Goal: Contribute content: Contribute content

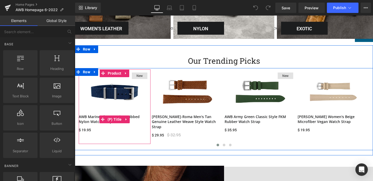
scroll to position [414, 0]
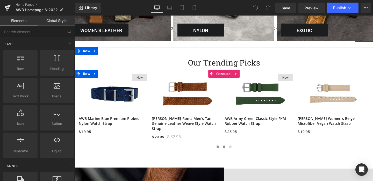
click at [223, 146] on span at bounding box center [224, 147] width 3 height 3
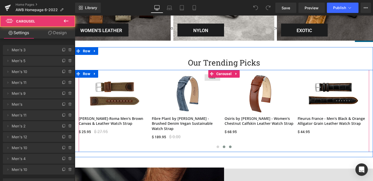
click at [230, 144] on button at bounding box center [230, 146] width 6 height 5
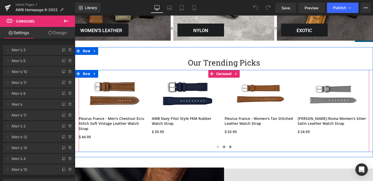
click at [224, 146] on span at bounding box center [224, 147] width 3 height 3
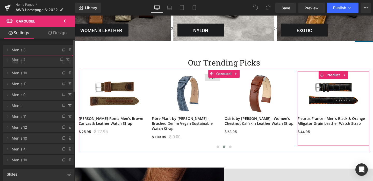
drag, startPoint x: 24, startPoint y: 127, endPoint x: 23, endPoint y: 60, distance: 66.5
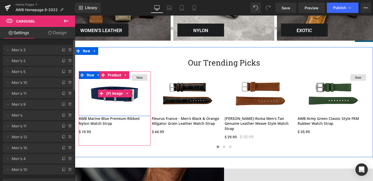
click at [110, 102] on img at bounding box center [115, 93] width 72 height 45
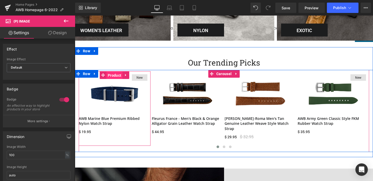
click at [112, 76] on span "Product" at bounding box center [114, 75] width 16 height 8
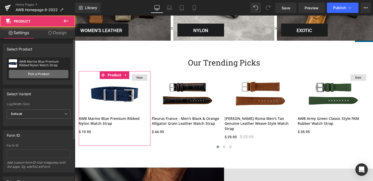
click at [32, 73] on link "Pick a Product" at bounding box center [39, 74] width 60 height 8
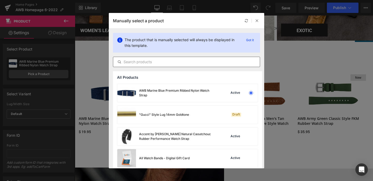
click at [178, 62] on input "text" at bounding box center [186, 62] width 147 height 6
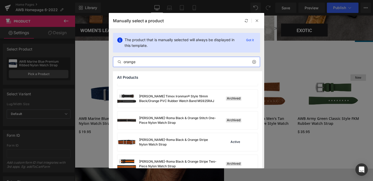
scroll to position [503, 0]
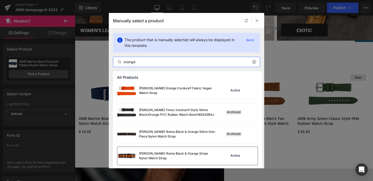
type input "orange"
click at [161, 156] on div "[PERSON_NAME]-Roma Black & Orange Stripe Nylon Watch Strap" at bounding box center [178, 155] width 78 height 9
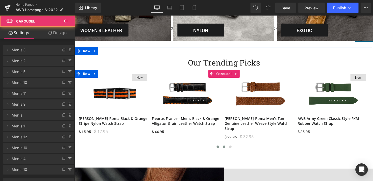
click at [223, 146] on span at bounding box center [224, 147] width 3 height 3
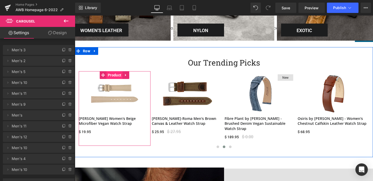
click at [115, 75] on span "Product" at bounding box center [114, 75] width 16 height 8
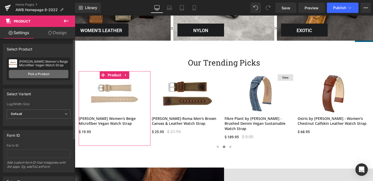
click at [33, 74] on link "Pick a Product" at bounding box center [39, 74] width 60 height 8
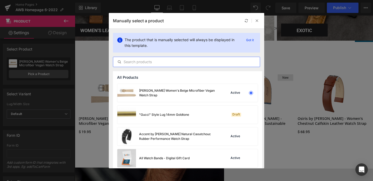
click at [168, 63] on input "text" at bounding box center [186, 62] width 147 height 6
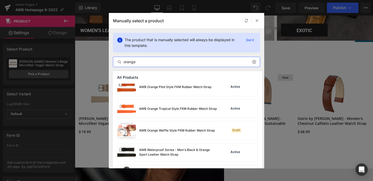
scroll to position [290, 0]
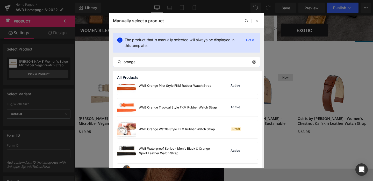
type input "orange"
click at [152, 148] on div "AWB Waterproof Series - Men's Black & Orange Sport Leather Watch Strap" at bounding box center [178, 150] width 78 height 9
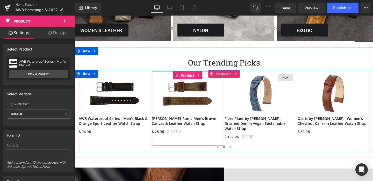
click at [187, 75] on span "Product" at bounding box center [187, 75] width 16 height 8
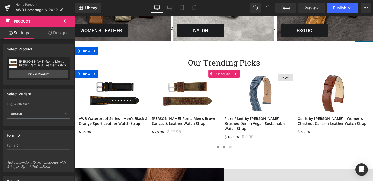
click at [216, 144] on button at bounding box center [218, 146] width 6 height 5
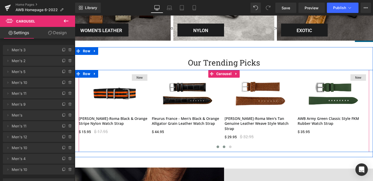
click at [224, 146] on span at bounding box center [224, 147] width 3 height 3
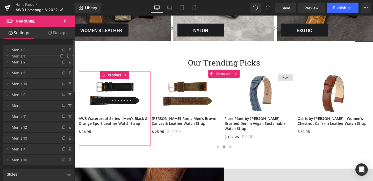
drag, startPoint x: 30, startPoint y: 94, endPoint x: 31, endPoint y: 57, distance: 37.3
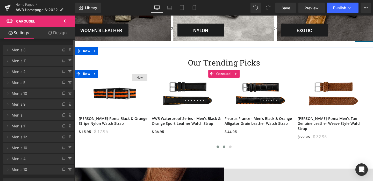
click at [223, 146] on span at bounding box center [224, 147] width 3 height 3
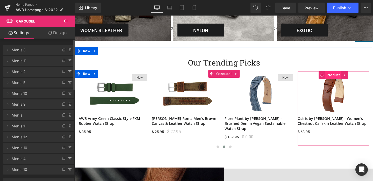
click at [332, 75] on span "Product" at bounding box center [333, 75] width 16 height 8
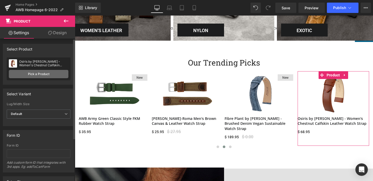
click at [37, 74] on link "Pick a Product" at bounding box center [39, 74] width 60 height 8
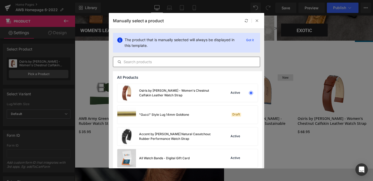
click at [161, 63] on input "text" at bounding box center [186, 62] width 147 height 6
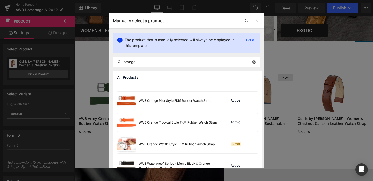
scroll to position [275, 0]
type input "orange"
click at [153, 122] on div "AWB Orange Tropical Style FKM Rubber Watch Strap" at bounding box center [178, 122] width 78 height 5
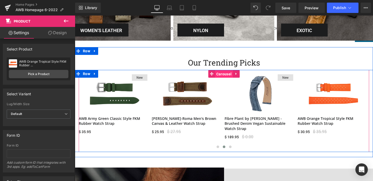
click at [223, 74] on span "Carousel" at bounding box center [224, 74] width 18 height 8
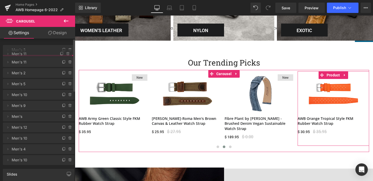
drag, startPoint x: 25, startPoint y: 126, endPoint x: 29, endPoint y: 54, distance: 72.4
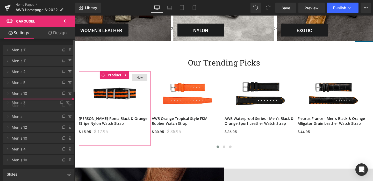
drag, startPoint x: 29, startPoint y: 50, endPoint x: 25, endPoint y: 103, distance: 52.7
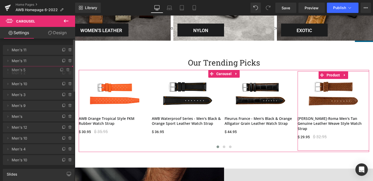
drag, startPoint x: 35, startPoint y: 82, endPoint x: 35, endPoint y: 70, distance: 12.7
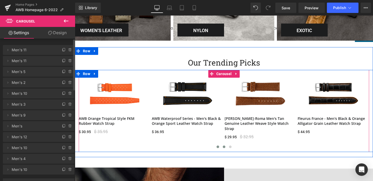
click at [224, 146] on span at bounding box center [224, 147] width 3 height 3
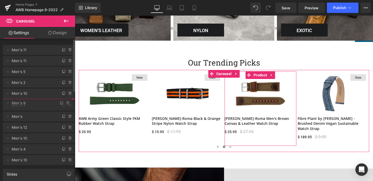
drag, startPoint x: 35, startPoint y: 116, endPoint x: 35, endPoint y: 103, distance: 13.2
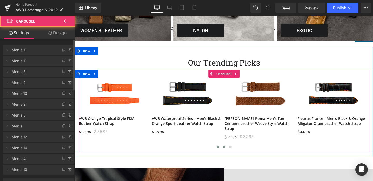
click at [224, 146] on span at bounding box center [224, 147] width 3 height 3
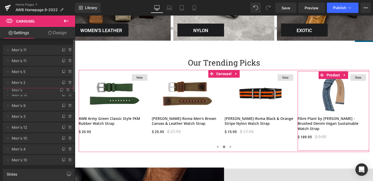
drag, startPoint x: 24, startPoint y: 126, endPoint x: 27, endPoint y: 90, distance: 36.2
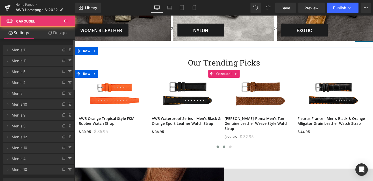
click at [223, 146] on span at bounding box center [224, 147] width 3 height 3
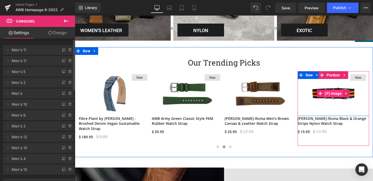
click at [335, 94] on span "(P) Image" at bounding box center [332, 94] width 19 height 8
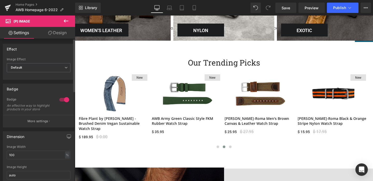
click at [62, 99] on div at bounding box center [64, 100] width 12 height 8
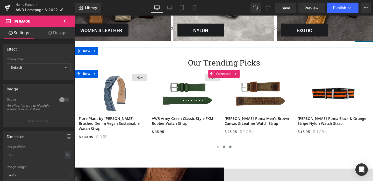
click at [230, 146] on span at bounding box center [230, 147] width 3 height 3
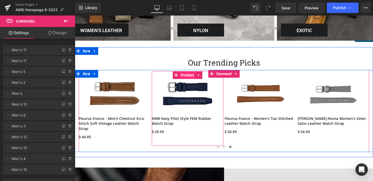
click at [188, 74] on span "Product" at bounding box center [187, 75] width 16 height 8
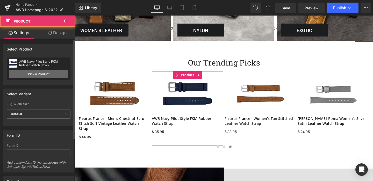
click at [36, 75] on link "Pick a Product" at bounding box center [39, 74] width 60 height 8
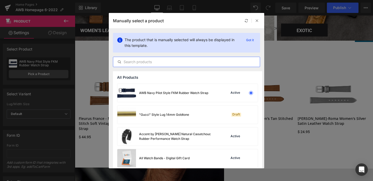
click at [154, 61] on input "text" at bounding box center [186, 62] width 147 height 6
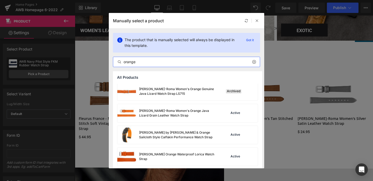
scroll to position [967, 0]
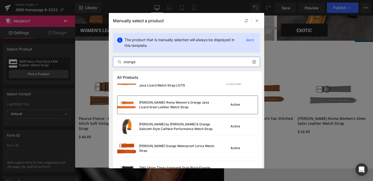
type input "orange"
click at [162, 104] on div "[PERSON_NAME]-Roma Women's Orange Java Lizard Grain Leather Watch Strap" at bounding box center [178, 104] width 78 height 9
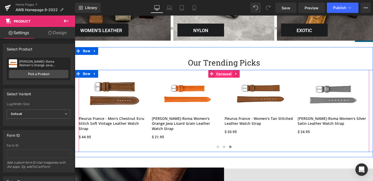
click at [221, 73] on span "Carousel" at bounding box center [224, 74] width 18 height 8
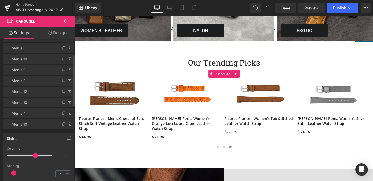
scroll to position [47, 0]
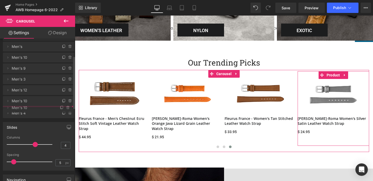
drag, startPoint x: 31, startPoint y: 123, endPoint x: 30, endPoint y: 108, distance: 15.0
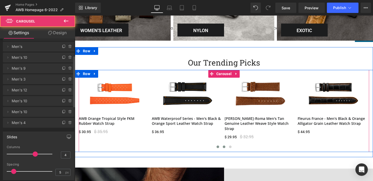
click at [224, 144] on button at bounding box center [224, 146] width 6 height 5
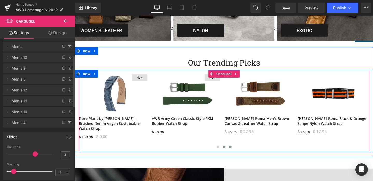
click at [229, 146] on span at bounding box center [230, 147] width 3 height 3
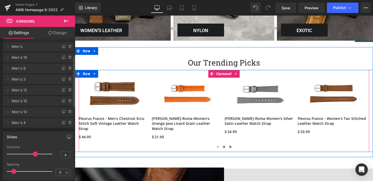
click at [223, 146] on span at bounding box center [224, 147] width 3 height 3
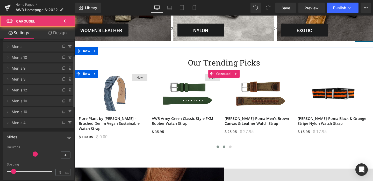
click at [217, 146] on span at bounding box center [217, 147] width 3 height 3
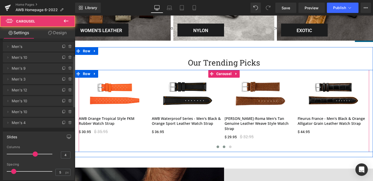
click at [223, 146] on span at bounding box center [224, 147] width 3 height 3
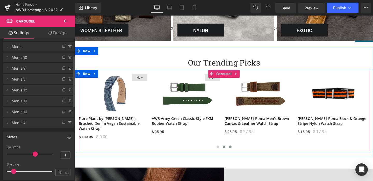
click at [230, 146] on span at bounding box center [230, 147] width 3 height 3
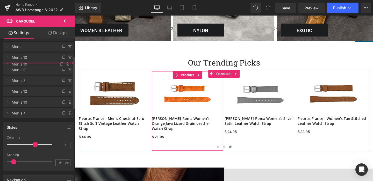
drag, startPoint x: 34, startPoint y: 101, endPoint x: 34, endPoint y: 64, distance: 36.8
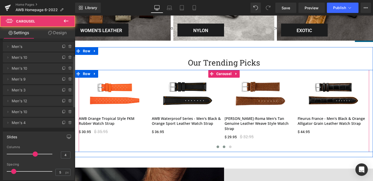
click at [224, 146] on span at bounding box center [224, 147] width 3 height 3
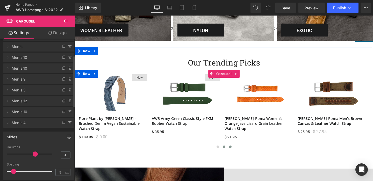
click at [230, 146] on span at bounding box center [230, 147] width 3 height 3
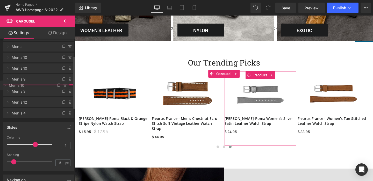
drag, startPoint x: 34, startPoint y: 113, endPoint x: 33, endPoint y: 86, distance: 26.4
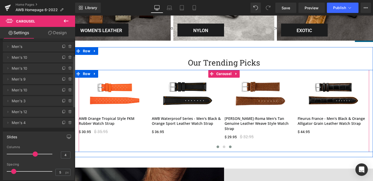
click at [230, 146] on span at bounding box center [230, 147] width 3 height 3
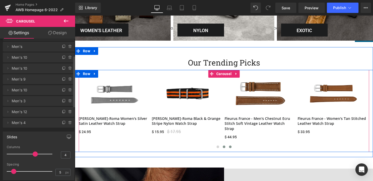
click at [223, 146] on span at bounding box center [224, 147] width 3 height 3
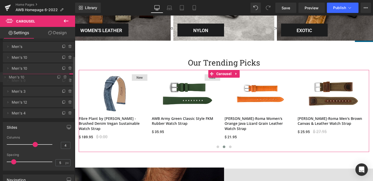
drag, startPoint x: 29, startPoint y: 89, endPoint x: 30, endPoint y: 76, distance: 13.0
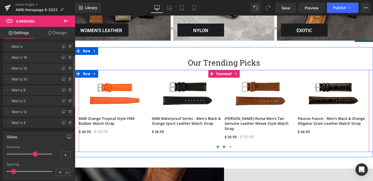
click at [224, 146] on span at bounding box center [224, 147] width 3 height 3
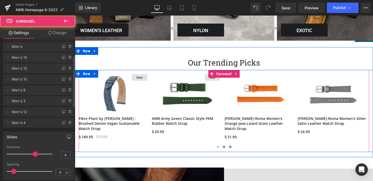
click at [230, 146] on span at bounding box center [230, 147] width 3 height 3
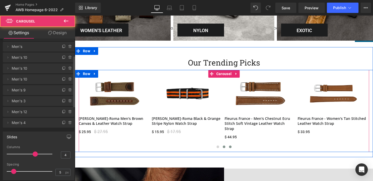
click at [223, 146] on span at bounding box center [224, 147] width 3 height 3
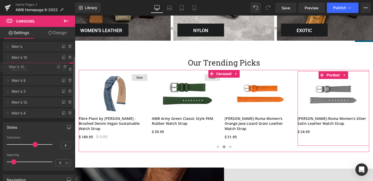
drag, startPoint x: 35, startPoint y: 79, endPoint x: 36, endPoint y: 67, distance: 12.5
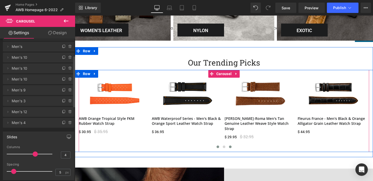
click at [230, 146] on span at bounding box center [230, 147] width 3 height 3
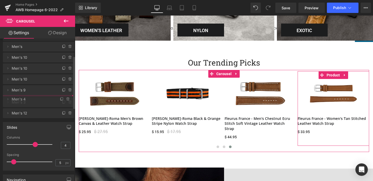
drag, startPoint x: 38, startPoint y: 122, endPoint x: 38, endPoint y: 98, distance: 23.6
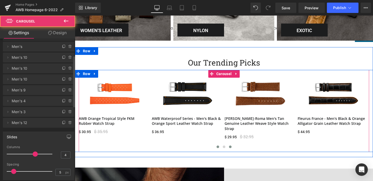
click at [230, 146] on span at bounding box center [230, 147] width 3 height 3
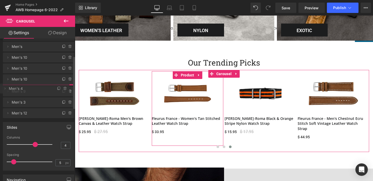
drag, startPoint x: 36, startPoint y: 101, endPoint x: 37, endPoint y: 89, distance: 12.4
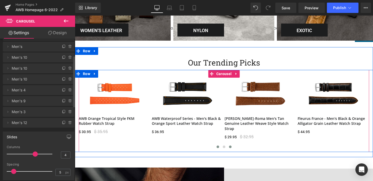
click at [229, 146] on span at bounding box center [230, 147] width 3 height 3
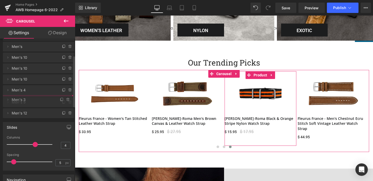
drag, startPoint x: 36, startPoint y: 112, endPoint x: 36, endPoint y: 99, distance: 12.2
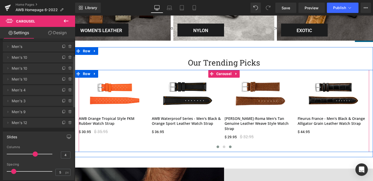
click at [229, 146] on span at bounding box center [230, 147] width 3 height 3
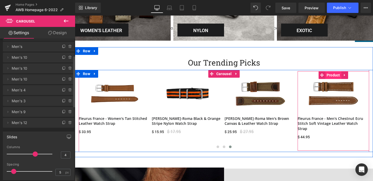
click at [331, 74] on span "Product" at bounding box center [333, 75] width 16 height 8
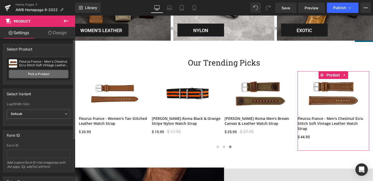
click at [37, 74] on link "Pick a Product" at bounding box center [39, 74] width 60 height 8
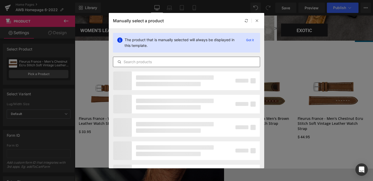
click at [155, 60] on input "text" at bounding box center [186, 62] width 147 height 6
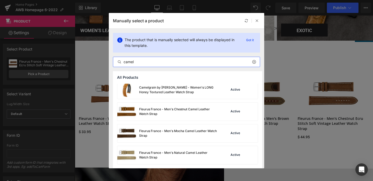
scroll to position [264, 0]
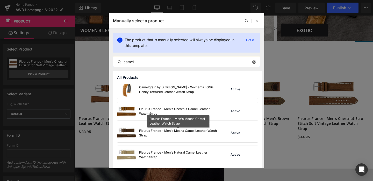
type input "camel"
click at [145, 133] on div "Fleurus France - Men's Mocha Camel Leather Watch Strap" at bounding box center [178, 132] width 78 height 9
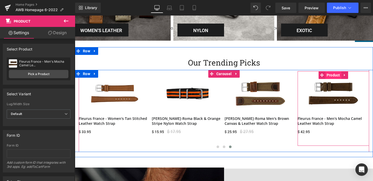
click at [333, 76] on span "Product" at bounding box center [333, 75] width 16 height 8
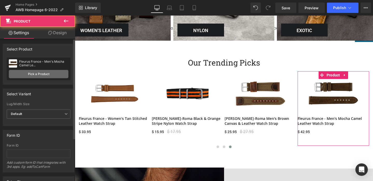
click at [31, 75] on link "Pick a Product" at bounding box center [39, 74] width 60 height 8
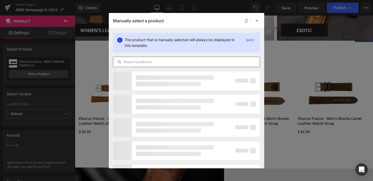
click at [149, 61] on input "text" at bounding box center [186, 62] width 147 height 6
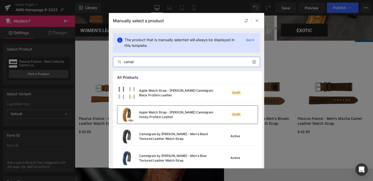
scroll to position [287, 0]
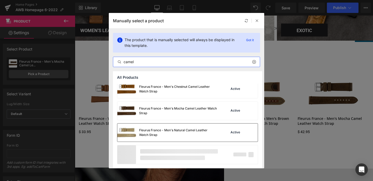
type input "camel"
click at [133, 132] on img at bounding box center [126, 133] width 19 height 18
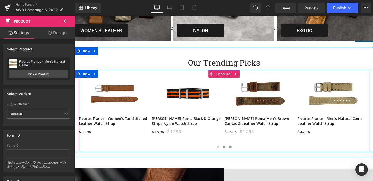
click at [223, 144] on button at bounding box center [224, 146] width 6 height 5
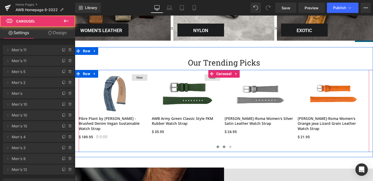
click at [218, 146] on span at bounding box center [217, 147] width 3 height 3
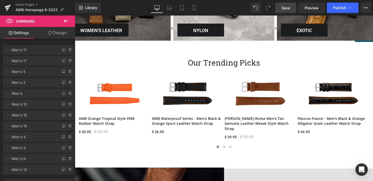
click at [286, 10] on span "Save" at bounding box center [285, 7] width 9 height 5
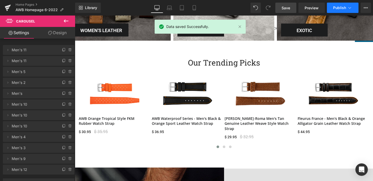
click at [336, 6] on span "Publish" at bounding box center [339, 8] width 13 height 4
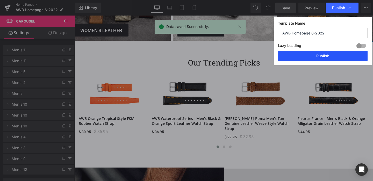
click at [320, 54] on button "Publish" at bounding box center [323, 56] width 90 height 10
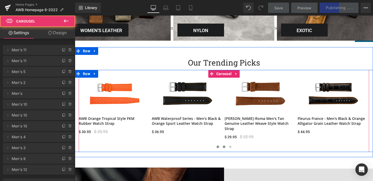
click at [224, 146] on span at bounding box center [224, 147] width 3 height 3
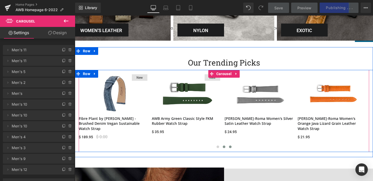
click at [231, 146] on span at bounding box center [230, 147] width 3 height 3
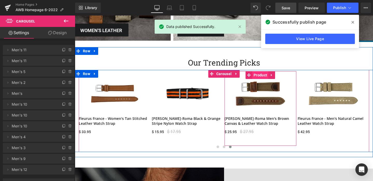
click at [260, 75] on span "Product" at bounding box center [260, 75] width 16 height 8
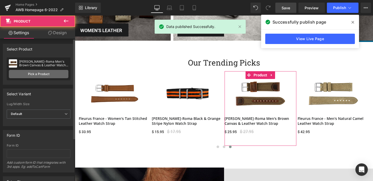
click at [32, 74] on link "Pick a Product" at bounding box center [39, 74] width 60 height 8
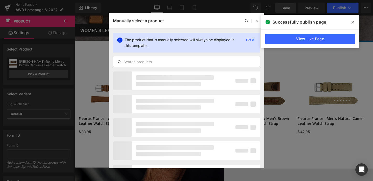
click at [155, 62] on input "text" at bounding box center [186, 62] width 147 height 6
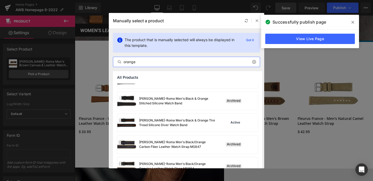
scroll to position [688, 0]
type input "orange"
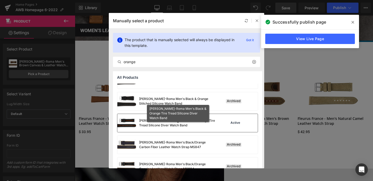
click at [157, 123] on div "[PERSON_NAME]-Roma Men's Black & Orange Tire Tread Silicone Diver Watch Band" at bounding box center [178, 122] width 78 height 9
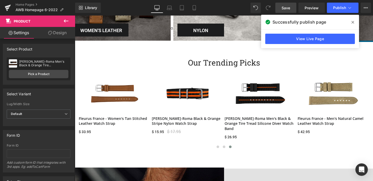
click at [286, 7] on span "Save" at bounding box center [285, 7] width 9 height 5
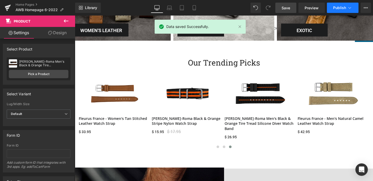
click at [336, 7] on span "Publish" at bounding box center [339, 8] width 13 height 4
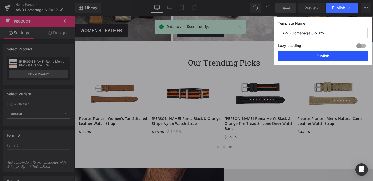
click at [323, 52] on button "Publish" at bounding box center [323, 56] width 90 height 10
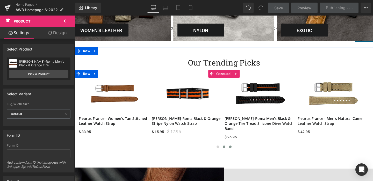
click at [224, 146] on span at bounding box center [224, 147] width 3 height 3
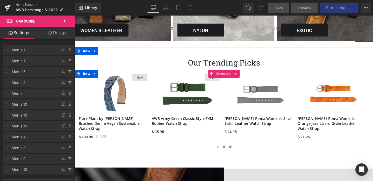
click at [229, 146] on span at bounding box center [230, 147] width 3 height 3
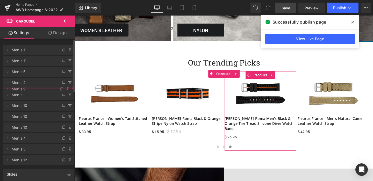
drag, startPoint x: 24, startPoint y: 158, endPoint x: 28, endPoint y: 89, distance: 69.7
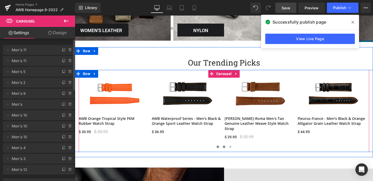
click at [223, 144] on button at bounding box center [224, 146] width 6 height 5
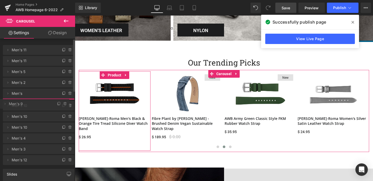
drag, startPoint x: 24, startPoint y: 94, endPoint x: 152, endPoint y: 131, distance: 132.8
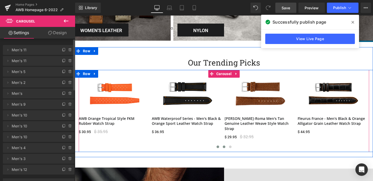
click at [223, 146] on span at bounding box center [224, 147] width 3 height 3
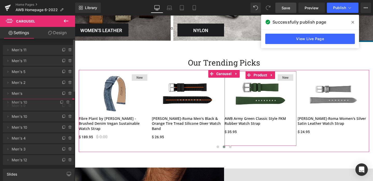
drag, startPoint x: 30, startPoint y: 115, endPoint x: 30, endPoint y: 102, distance: 12.9
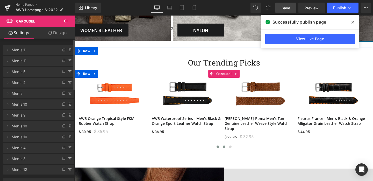
click at [223, 146] on span at bounding box center [224, 147] width 3 height 3
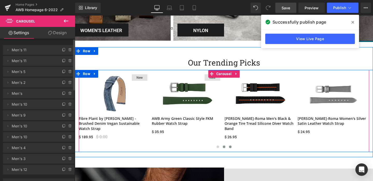
click at [230, 146] on span at bounding box center [230, 147] width 3 height 3
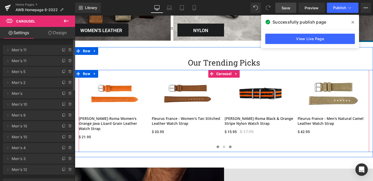
click at [217, 144] on button at bounding box center [218, 146] width 6 height 5
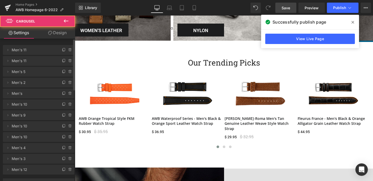
click at [286, 6] on span "Save" at bounding box center [285, 7] width 9 height 5
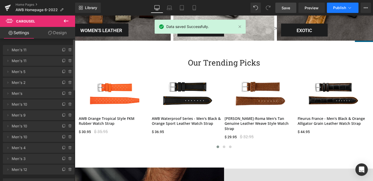
click at [335, 6] on span "Publish" at bounding box center [339, 8] width 13 height 4
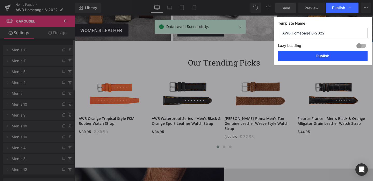
drag, startPoint x: 246, startPoint y: 41, endPoint x: 321, endPoint y: 57, distance: 76.4
click at [321, 57] on button "Publish" at bounding box center [323, 56] width 90 height 10
